Goal: Information Seeking & Learning: Compare options

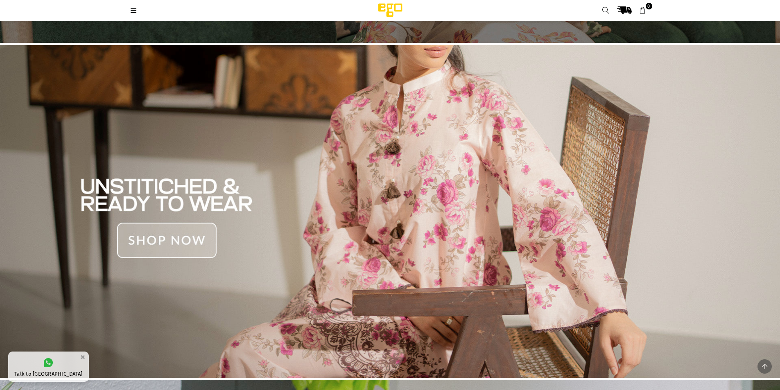
scroll to position [318, 0]
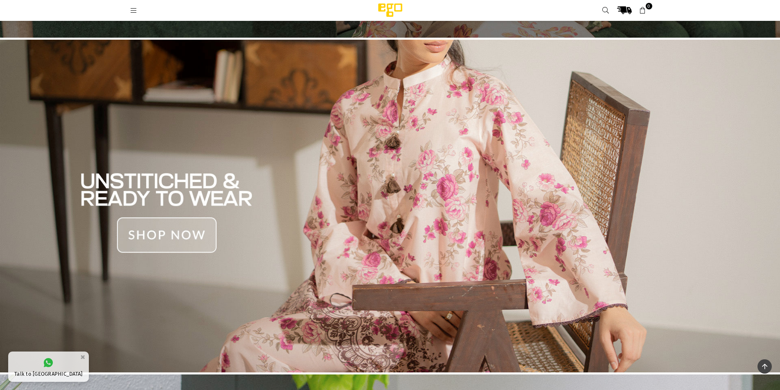
click at [236, 231] on img at bounding box center [390, 206] width 780 height 333
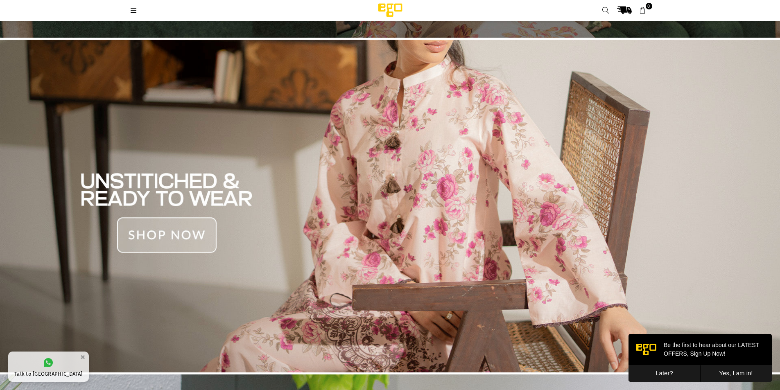
scroll to position [0, 0]
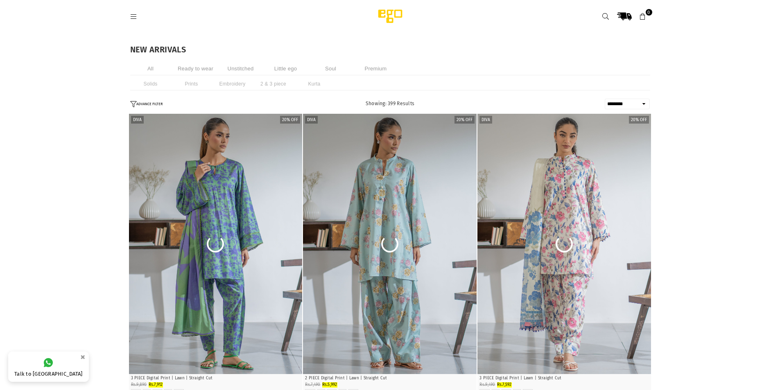
select select "******"
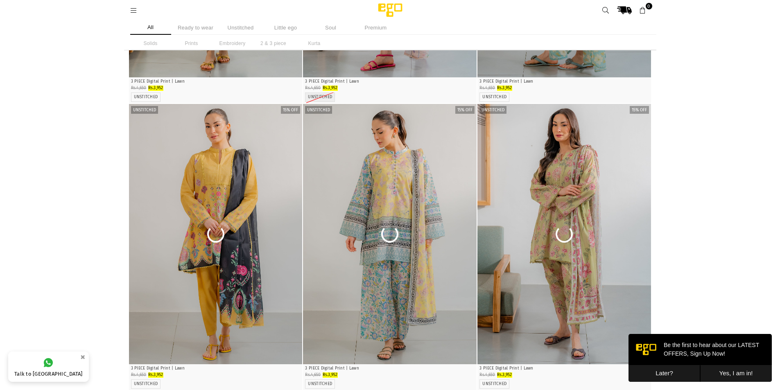
scroll to position [4427, 0]
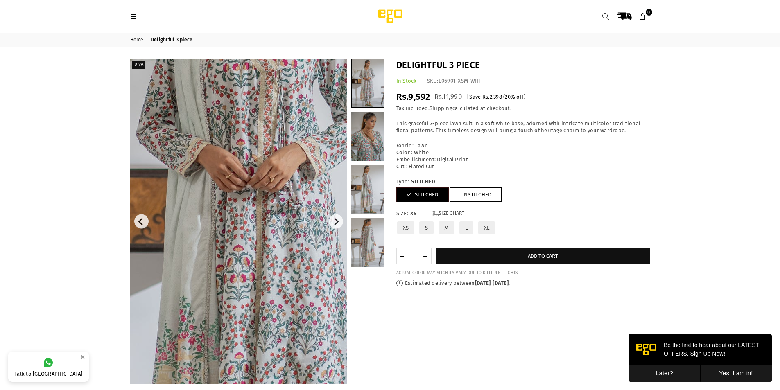
drag, startPoint x: 219, startPoint y: 207, endPoint x: 221, endPoint y: 213, distance: 6.8
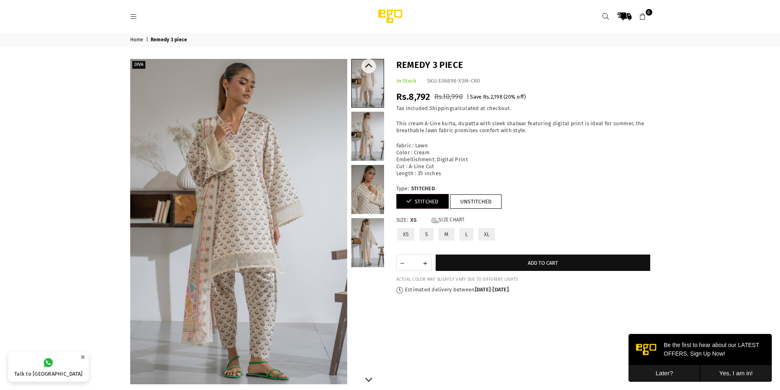
click at [373, 244] on link at bounding box center [367, 242] width 33 height 49
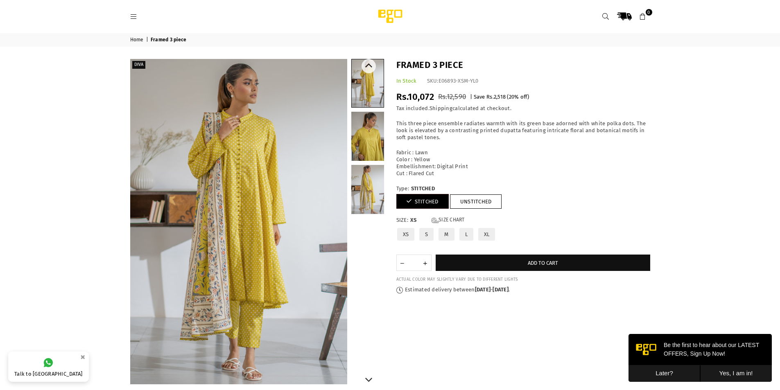
click at [370, 194] on link at bounding box center [367, 189] width 33 height 49
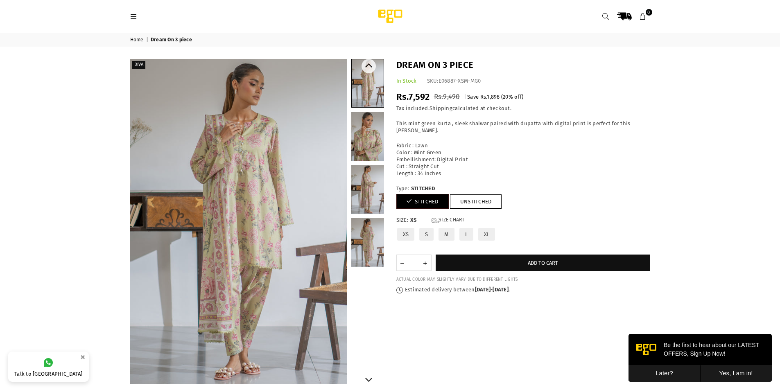
click at [380, 233] on link at bounding box center [367, 242] width 33 height 49
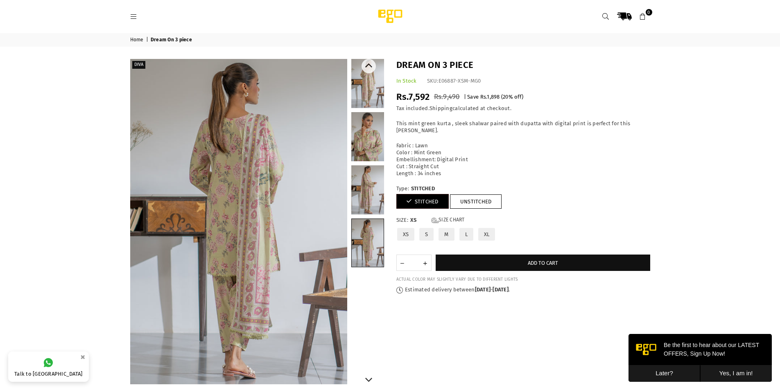
click at [368, 187] on link at bounding box center [367, 189] width 33 height 49
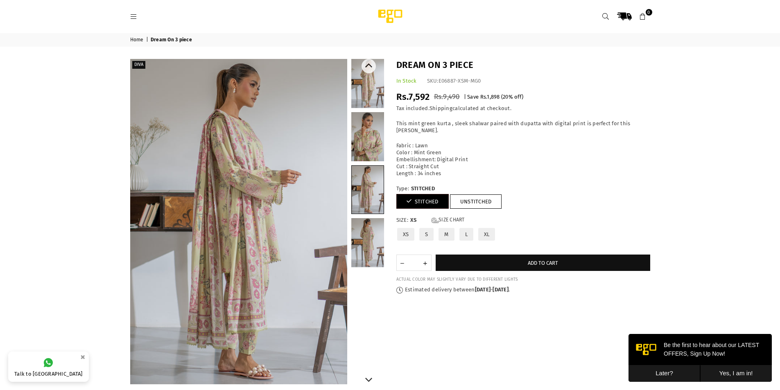
click at [364, 237] on link at bounding box center [367, 242] width 33 height 49
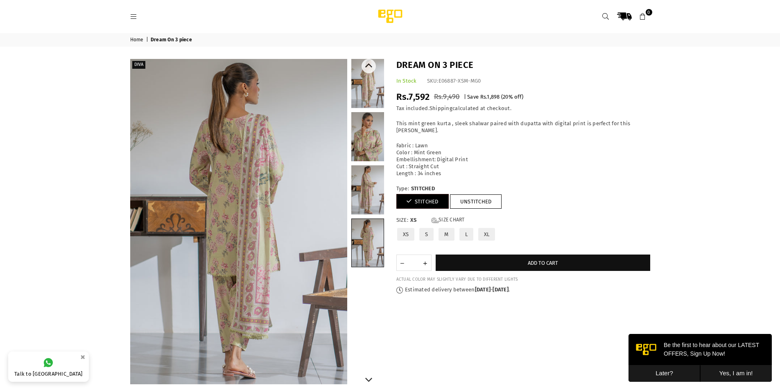
click at [365, 198] on link at bounding box center [367, 189] width 33 height 49
